Goal: Transaction & Acquisition: Purchase product/service

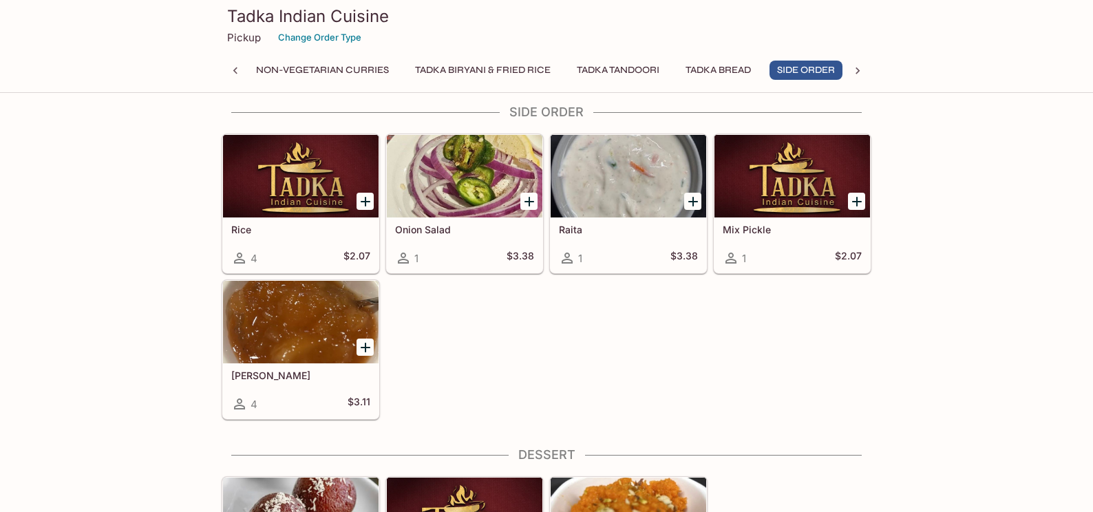
scroll to position [0, 656]
click at [606, 233] on h5 "Raita" at bounding box center [628, 230] width 139 height 12
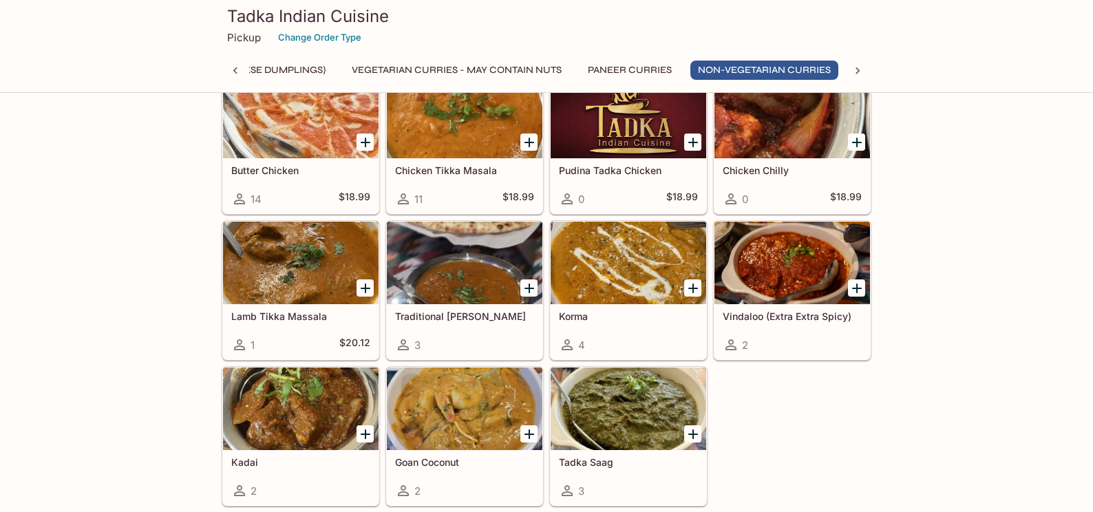
click at [786, 324] on div "Vindaloo (Extra Extra Spicy) 2" at bounding box center [792, 331] width 156 height 55
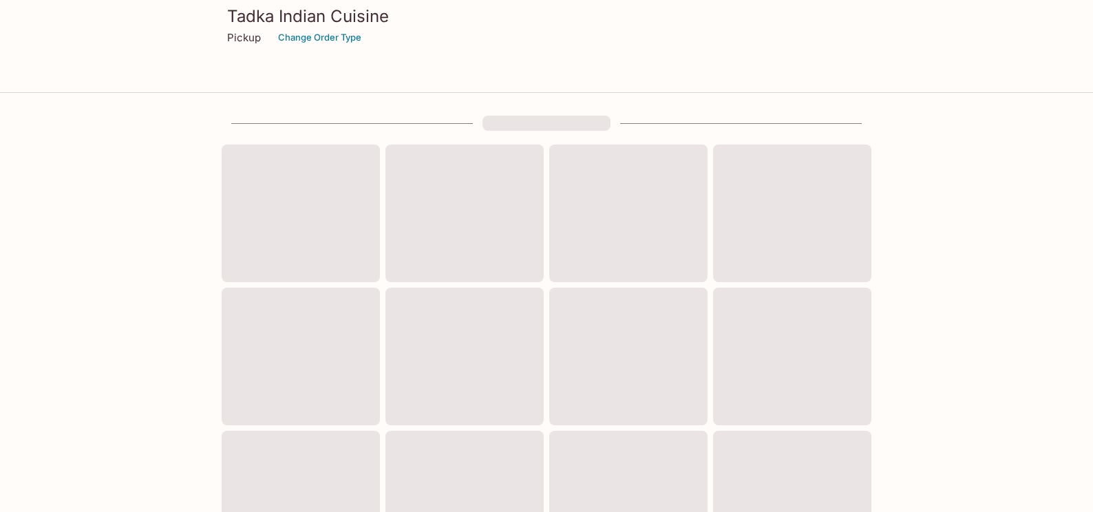
scroll to position [486, 0]
